Goal: Task Accomplishment & Management: Manage account settings

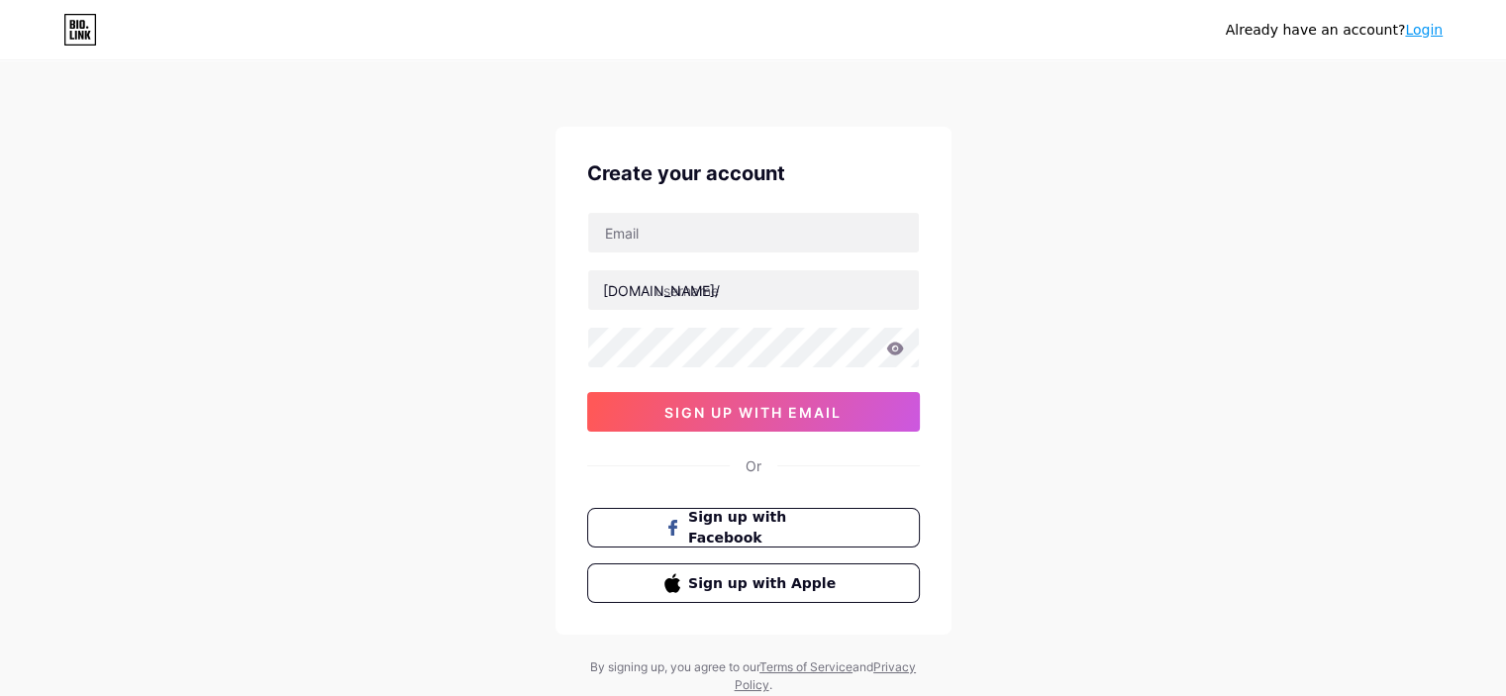
click at [1425, 31] on link "Login" at bounding box center [1424, 30] width 38 height 16
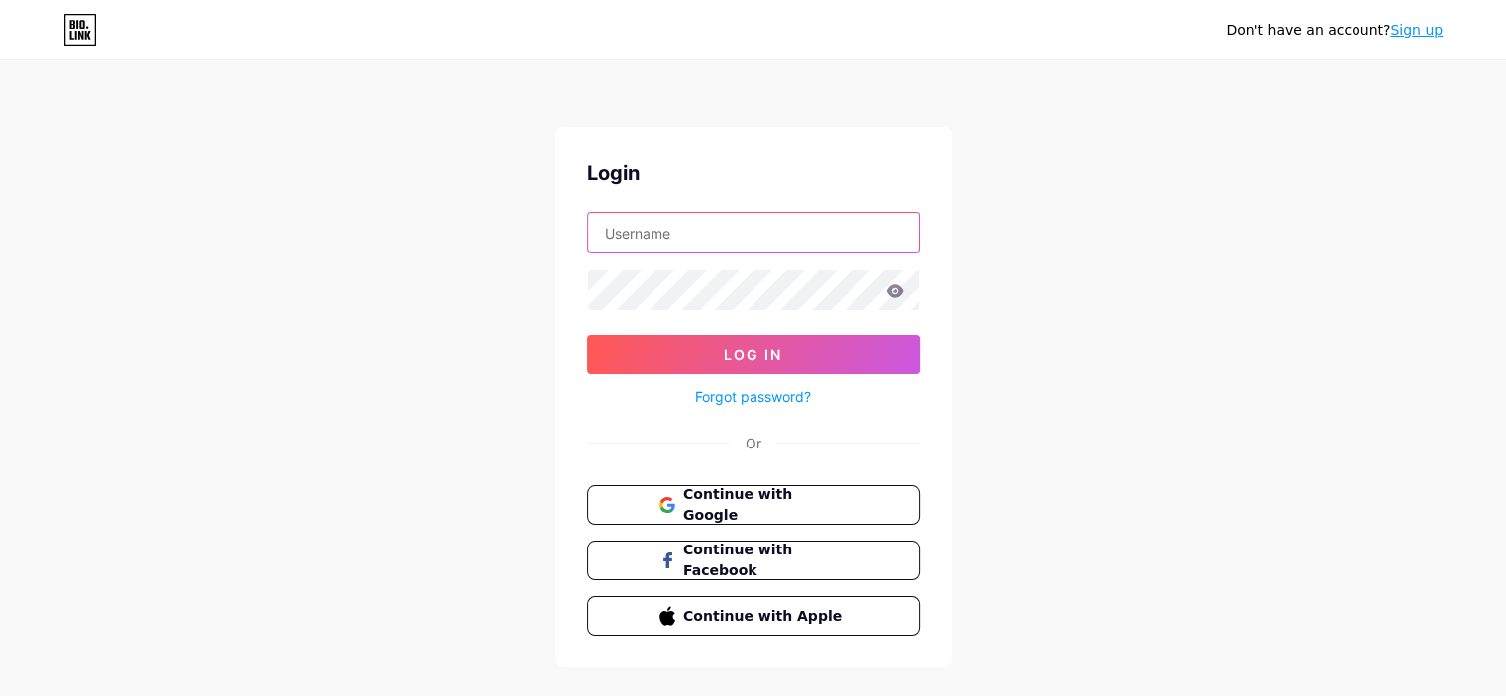
click at [768, 241] on input "text" at bounding box center [753, 233] width 331 height 40
type input "bjavohir1234@gmail.com"
click at [776, 514] on button "Continue with Google" at bounding box center [753, 505] width 338 height 41
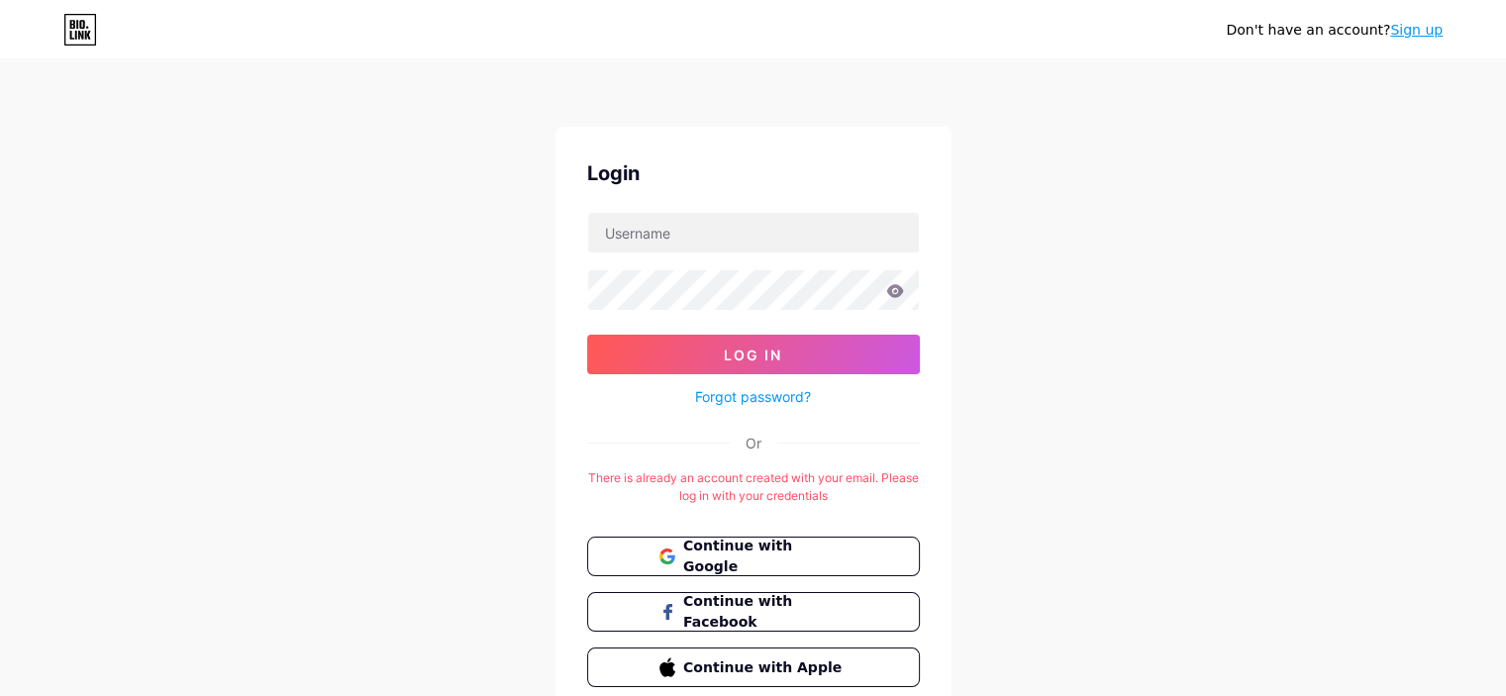
click at [93, 22] on icon at bounding box center [80, 30] width 34 height 32
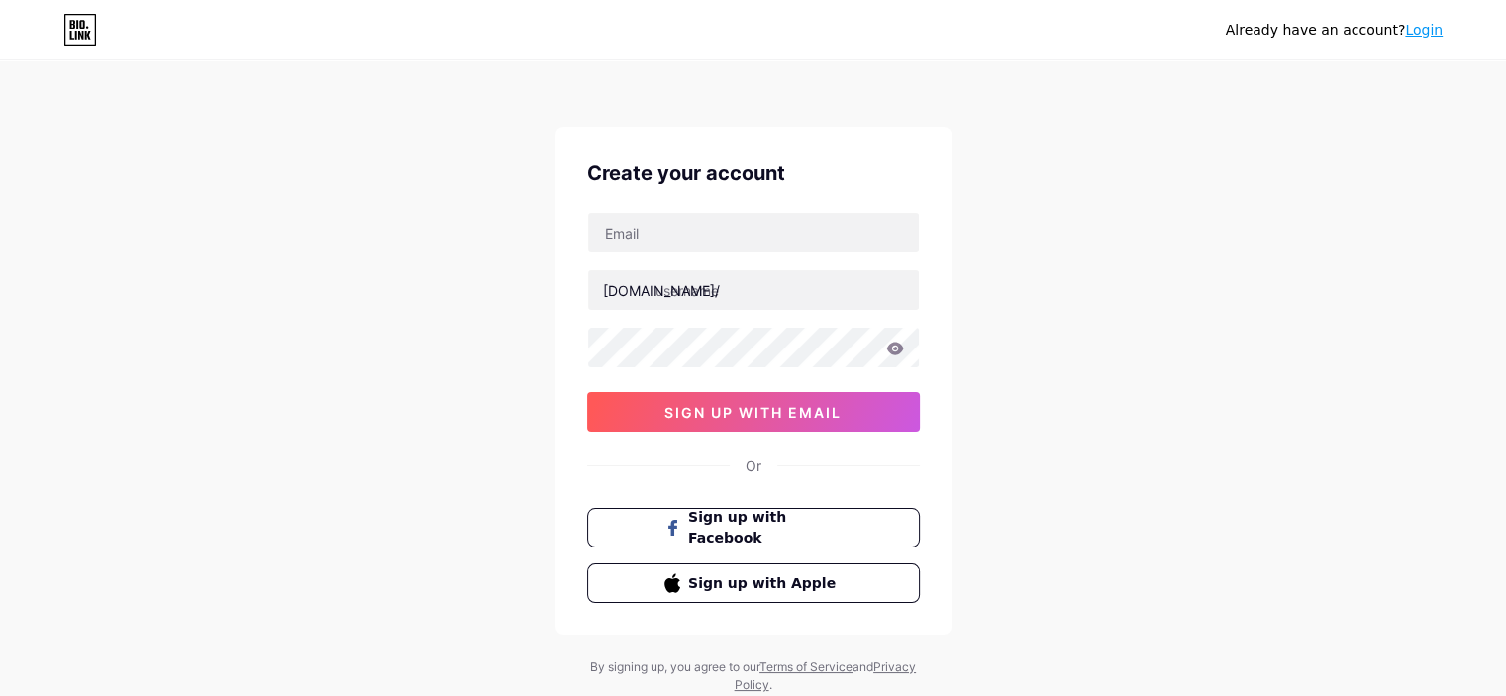
click at [1430, 31] on link "Login" at bounding box center [1424, 30] width 38 height 16
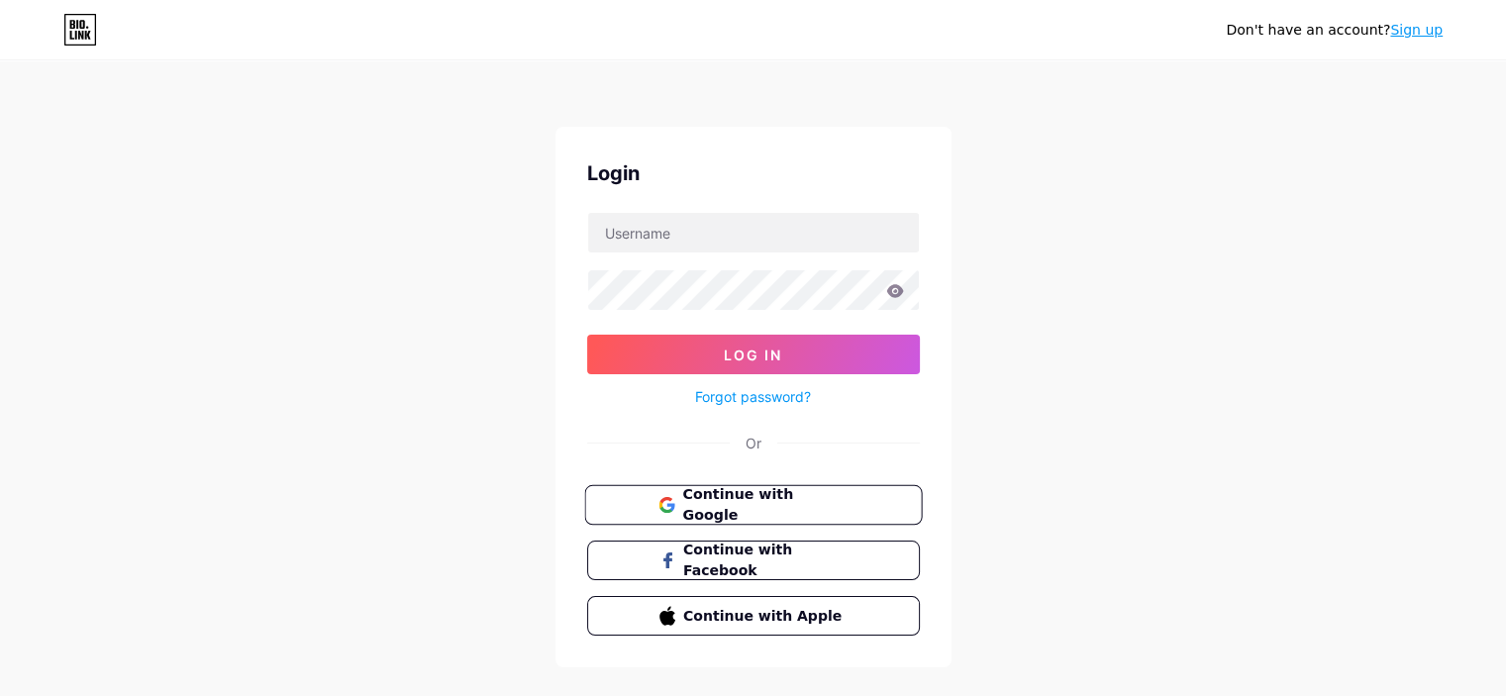
click at [809, 491] on span "Continue with Google" at bounding box center [764, 505] width 165 height 43
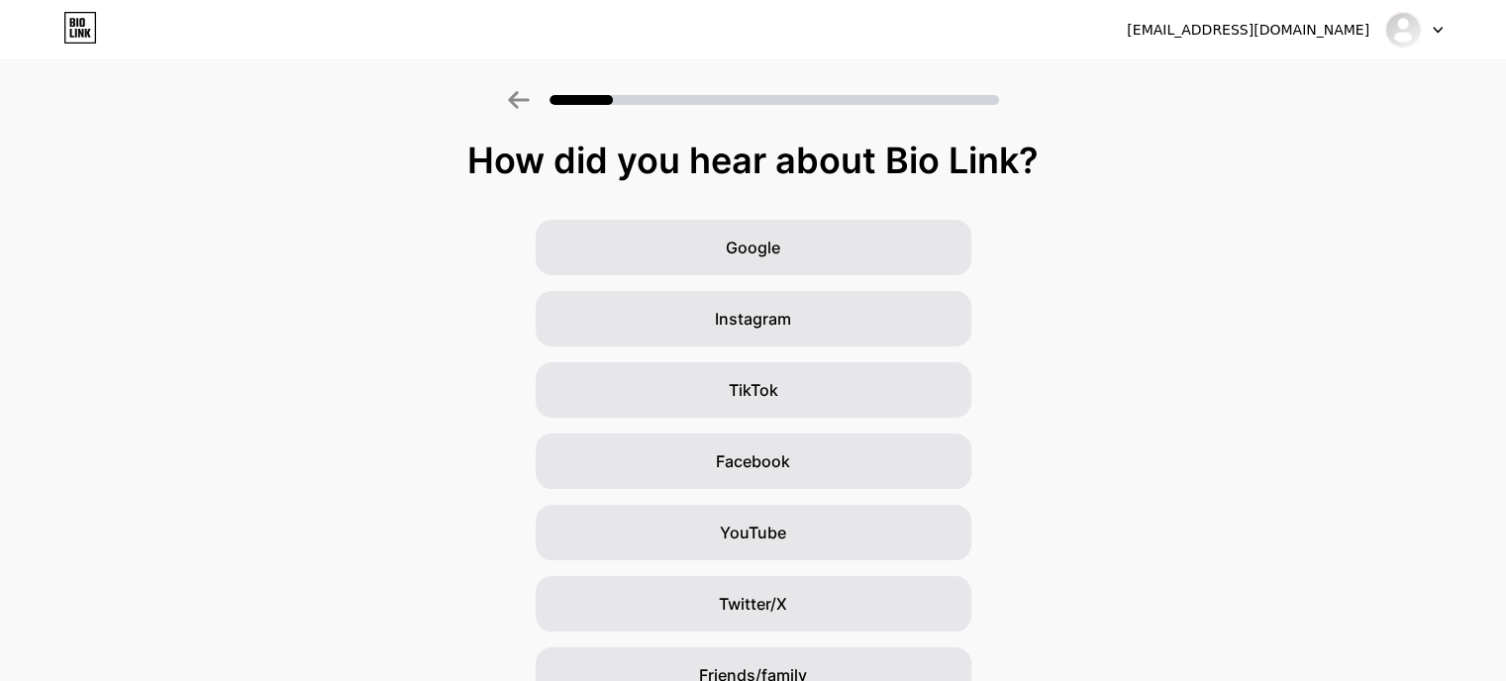
click at [529, 99] on icon at bounding box center [518, 100] width 21 height 18
click at [1463, 30] on div "baxtiyorovjavohir123@gmail.com Logout" at bounding box center [753, 30] width 1506 height 36
click at [1433, 19] on div at bounding box center [1413, 30] width 57 height 36
click at [1255, 58] on li "Logout" at bounding box center [1319, 80] width 246 height 53
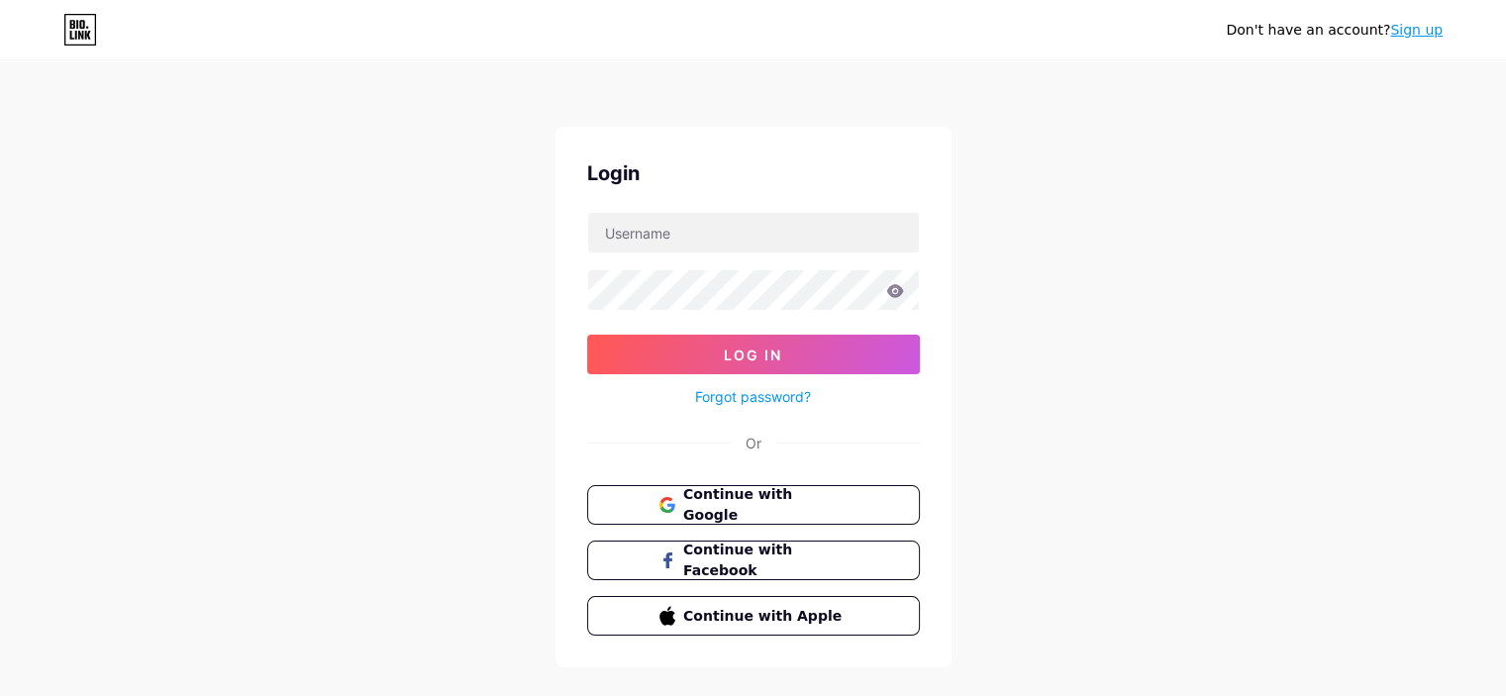
click at [1423, 31] on link "Sign up" at bounding box center [1416, 30] width 52 height 16
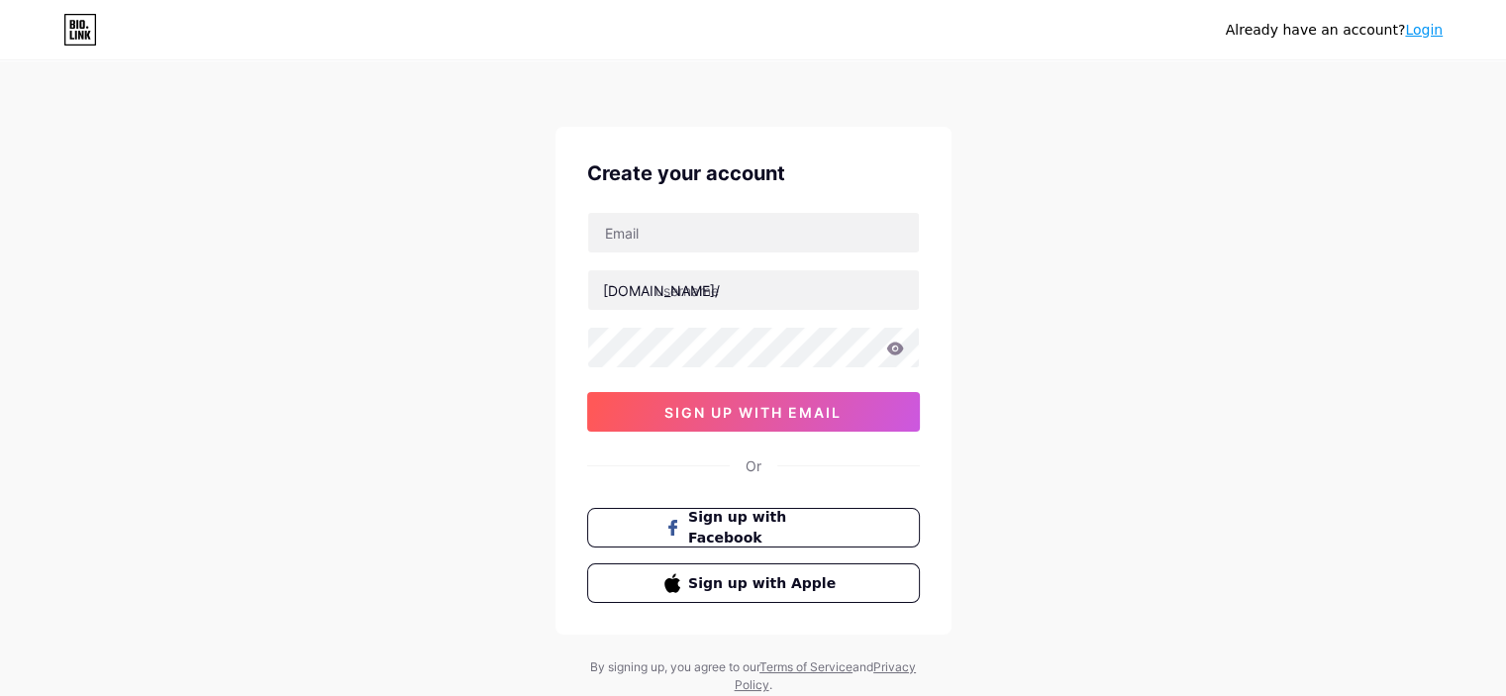
click at [1434, 26] on link "Login" at bounding box center [1424, 30] width 38 height 16
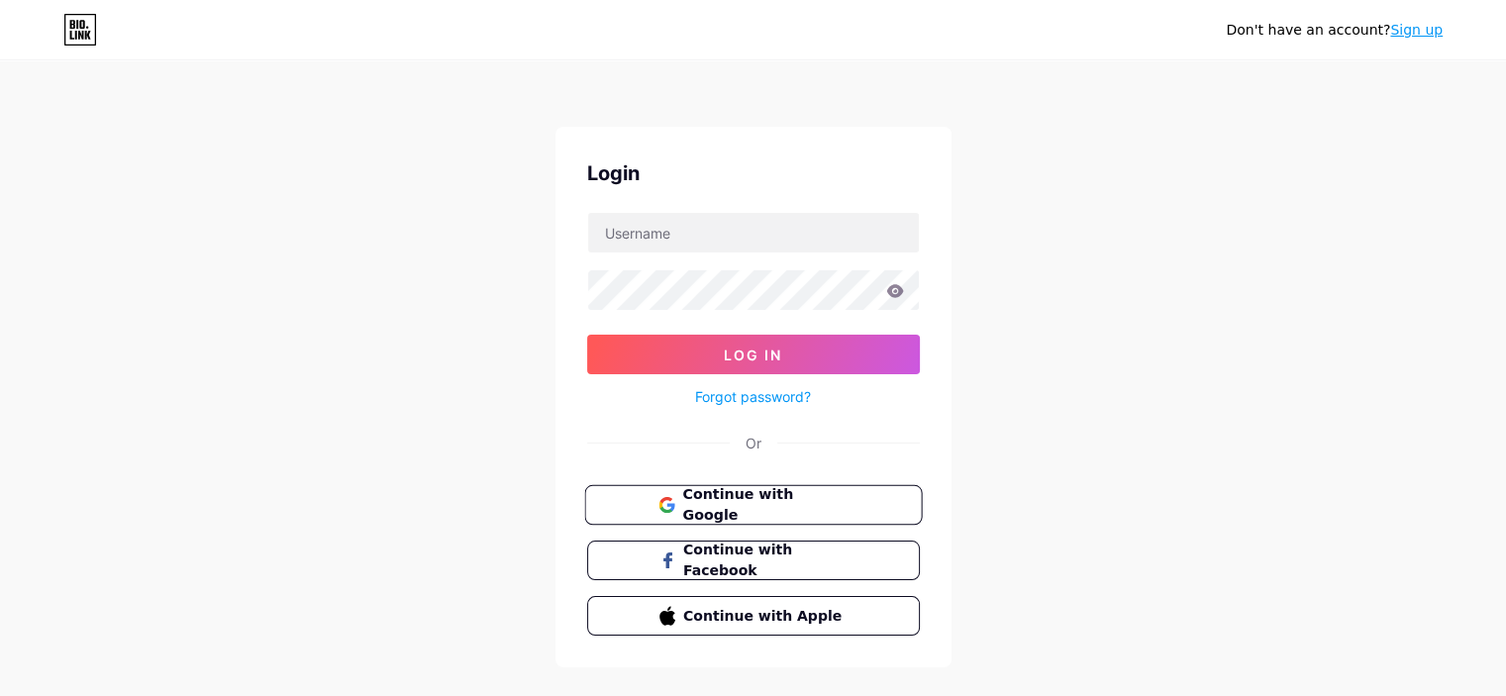
click at [703, 503] on span "Continue with Google" at bounding box center [764, 505] width 165 height 43
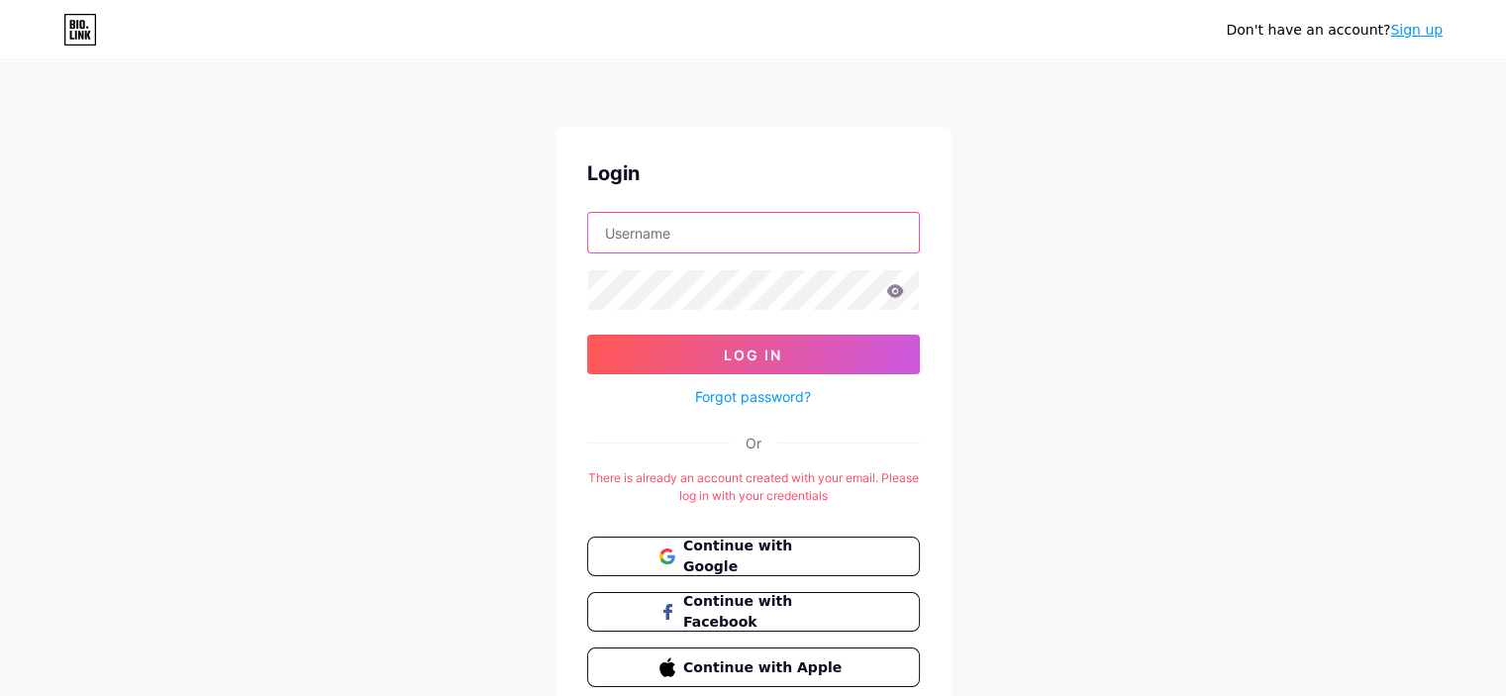
click at [691, 226] on input "text" at bounding box center [753, 233] width 331 height 40
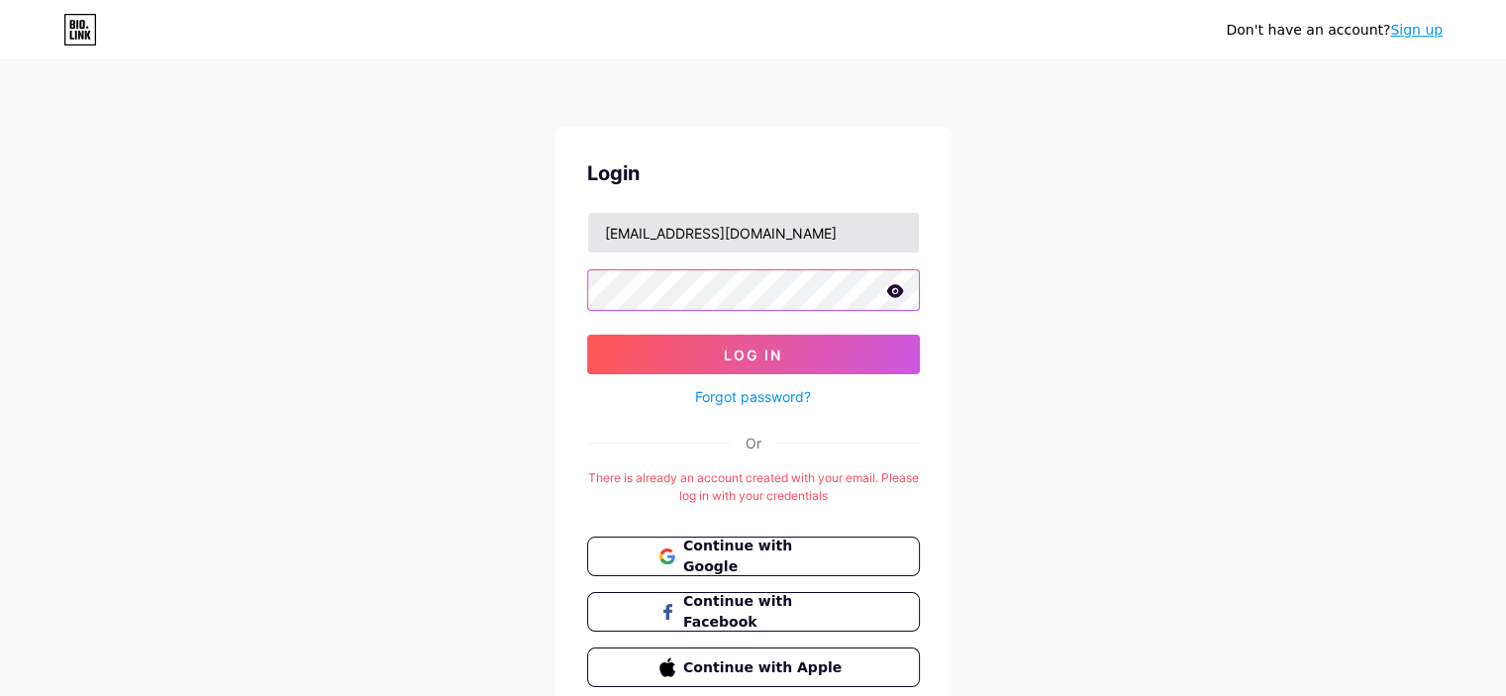
click at [587, 335] on button "Log In" at bounding box center [753, 355] width 333 height 40
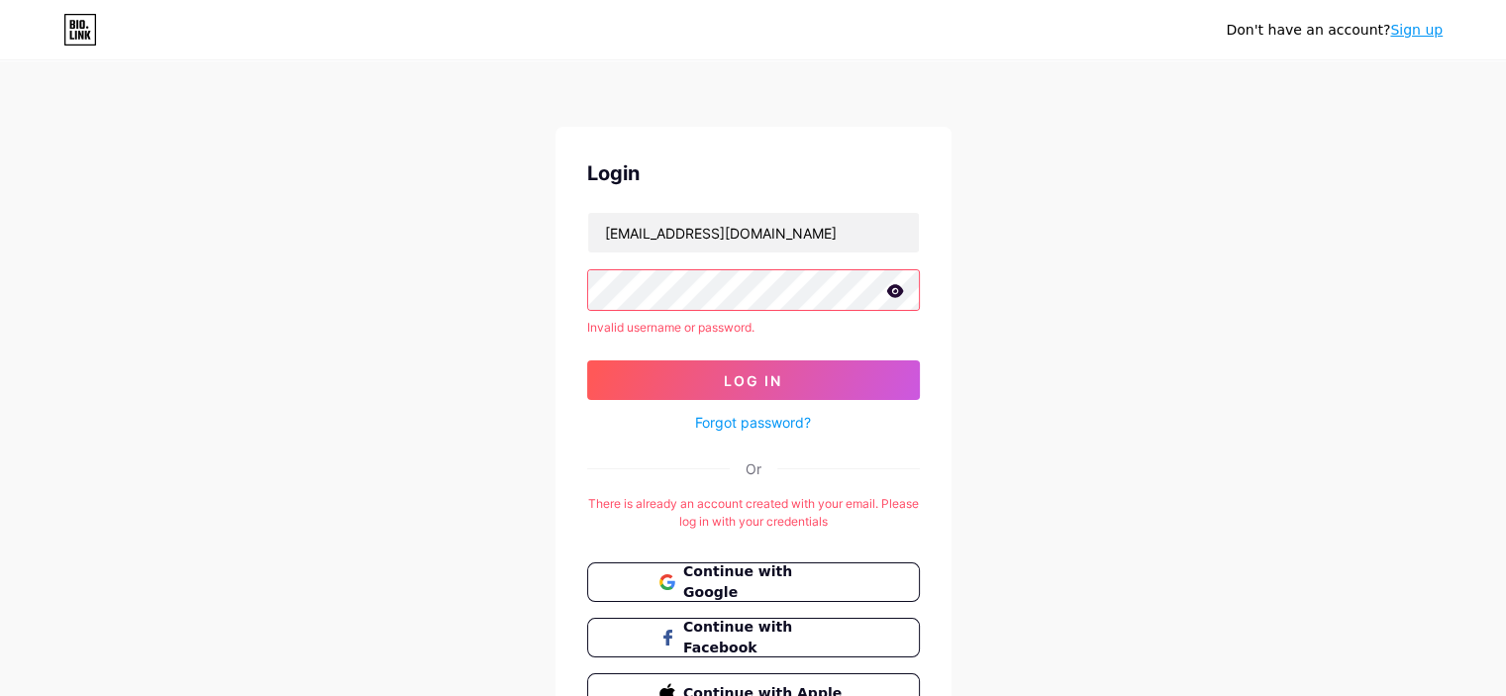
click at [892, 292] on icon at bounding box center [895, 291] width 18 height 14
click at [812, 224] on input "[EMAIL_ADDRESS][DOMAIN_NAME]" at bounding box center [753, 233] width 331 height 40
drag, startPoint x: 812, startPoint y: 224, endPoint x: 577, endPoint y: 220, distance: 234.7
click at [577, 220] on div "Login [EMAIL_ADDRESS][DOMAIN_NAME] Invalid username or password. Log In Forgot …" at bounding box center [753, 436] width 396 height 618
type input "javokhirjon"
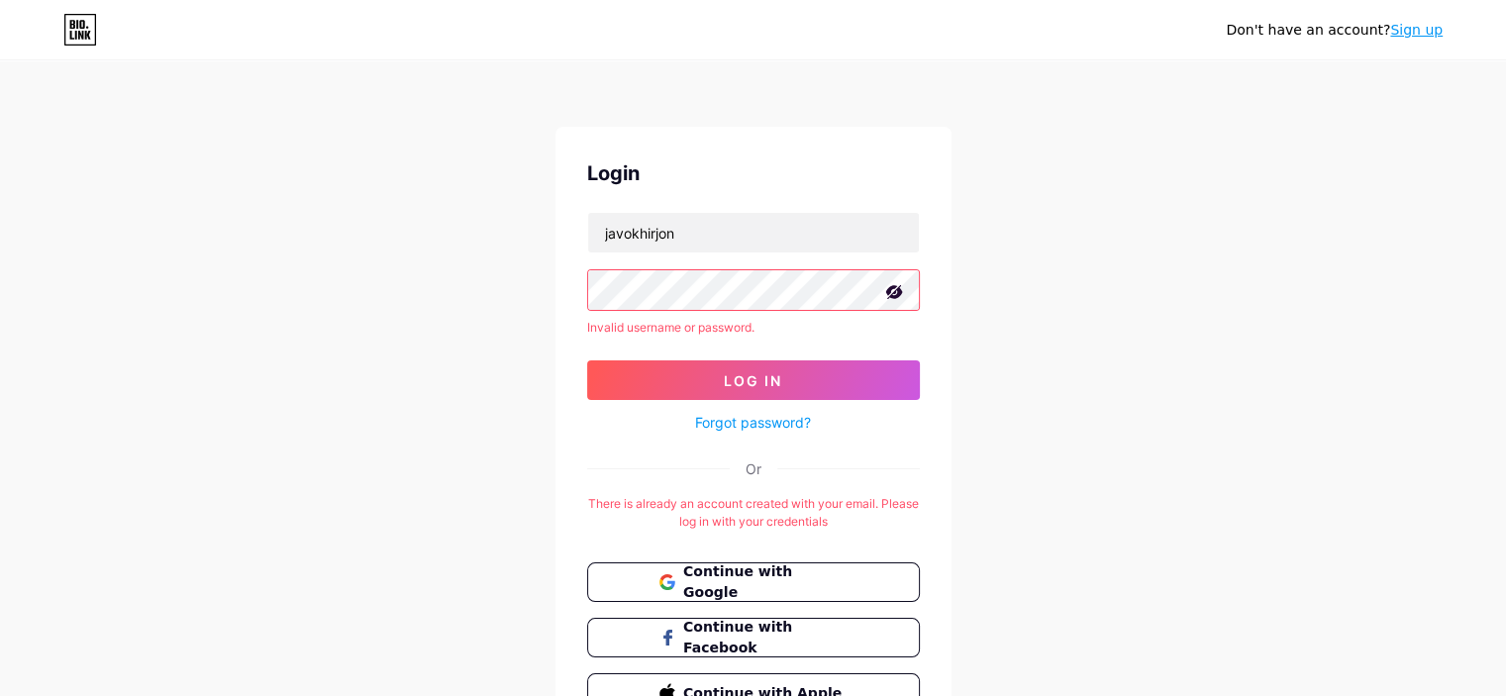
click at [587, 360] on button "Log In" at bounding box center [753, 380] width 333 height 40
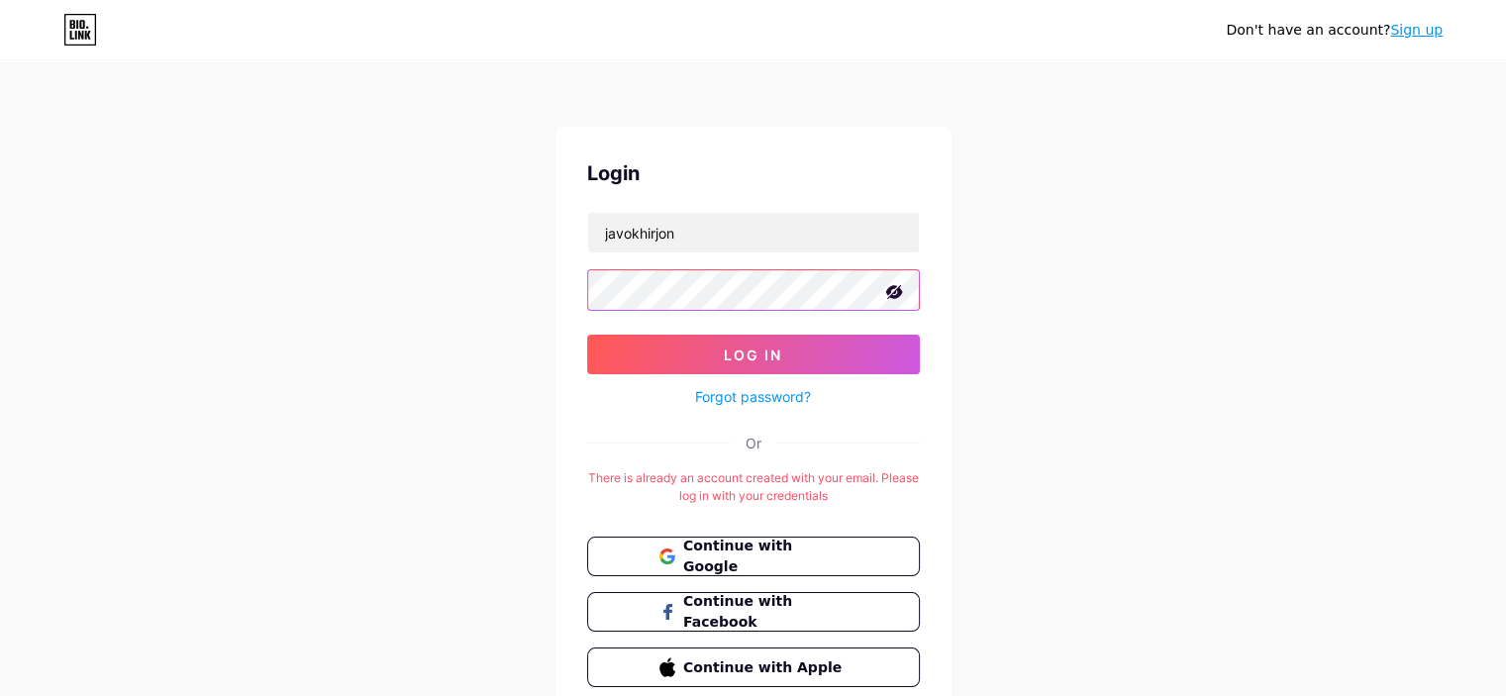
click at [587, 335] on button "Log In" at bounding box center [753, 355] width 333 height 40
